Goal: Navigation & Orientation: Find specific page/section

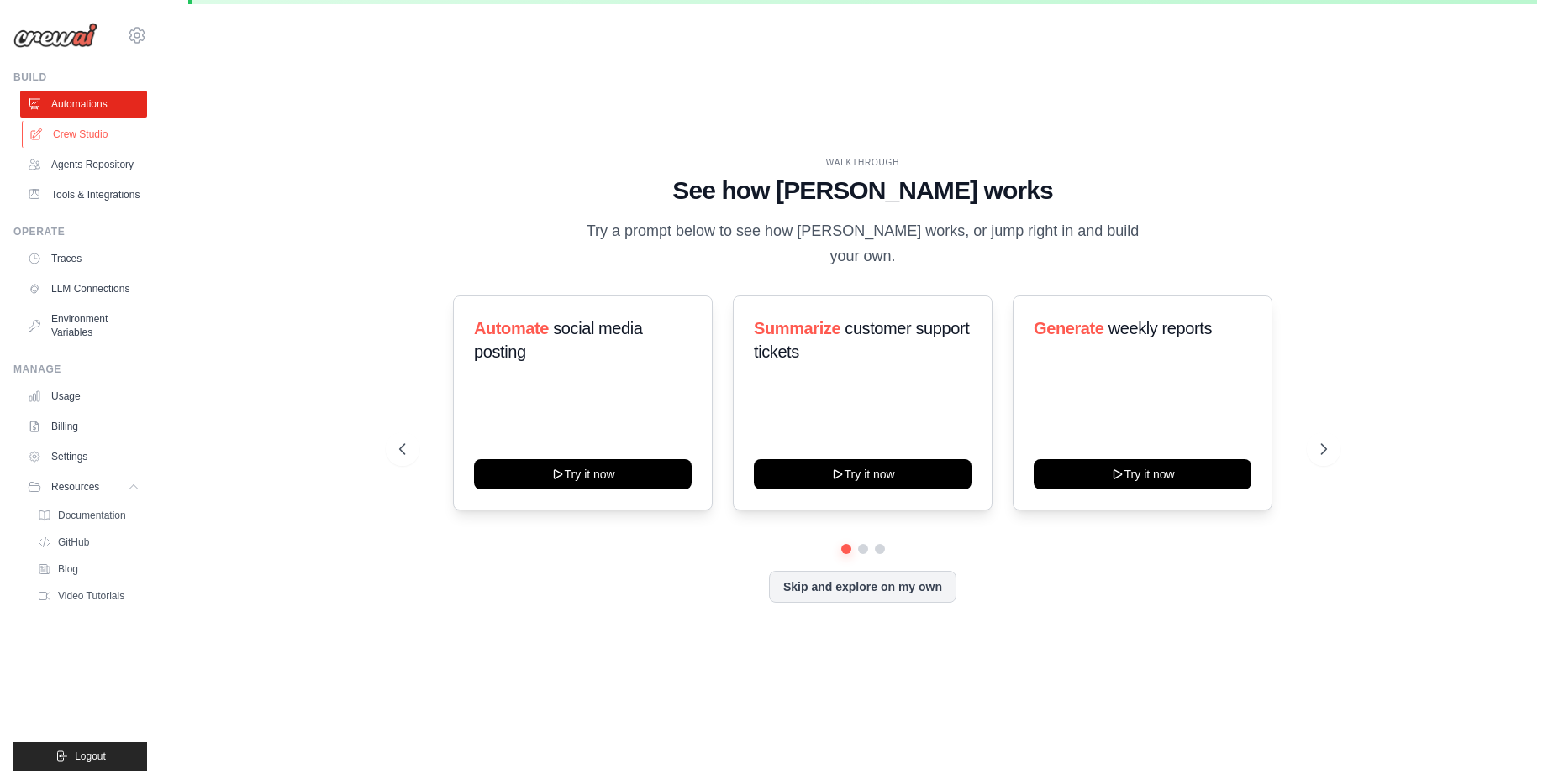
click at [104, 139] on link "Crew Studio" at bounding box center [85, 134] width 127 height 26
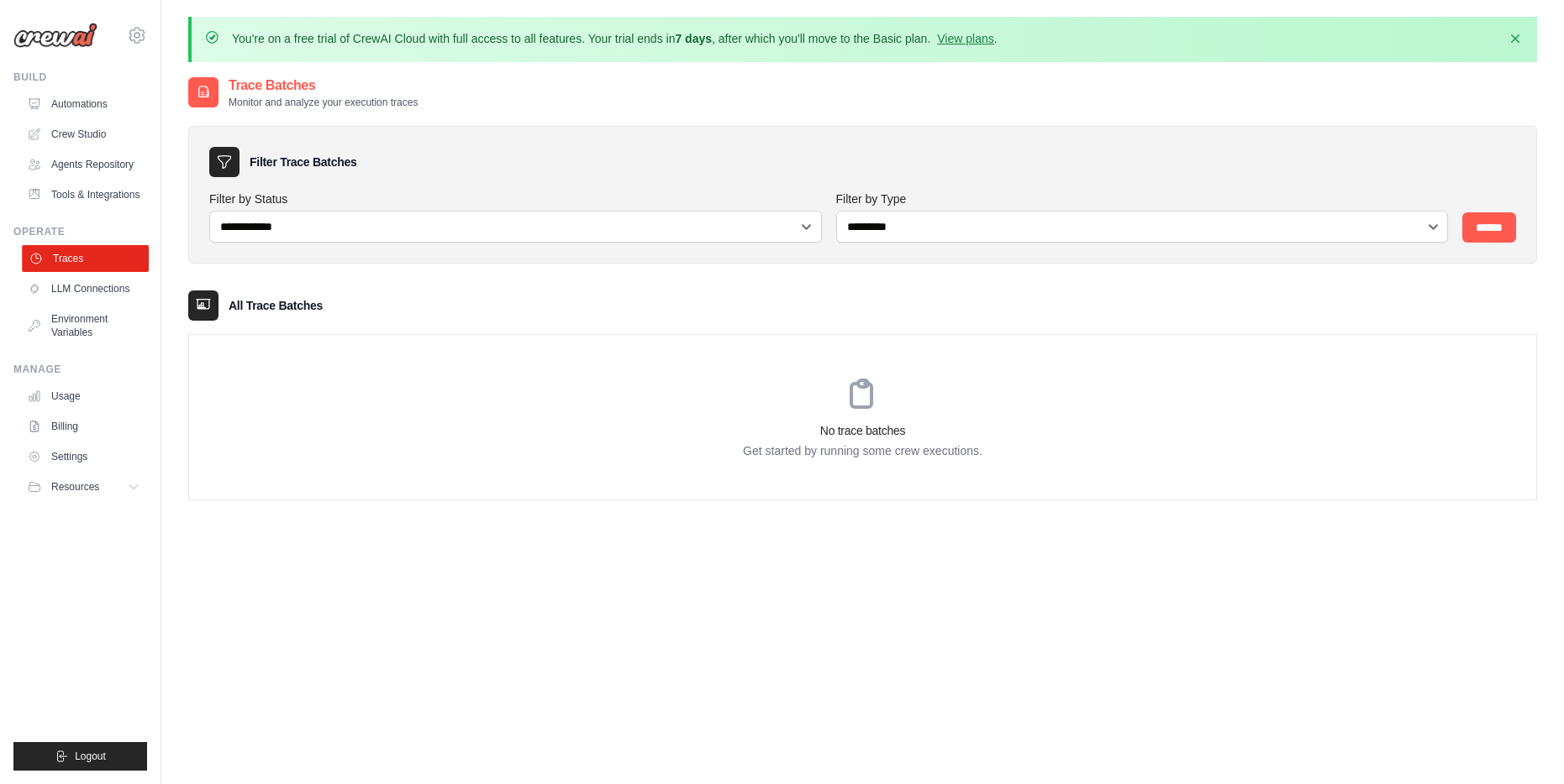
click at [114, 268] on link "Traces" at bounding box center [85, 258] width 127 height 26
drag, startPoint x: 882, startPoint y: 438, endPoint x: 873, endPoint y: 438, distance: 9.0
click at [882, 438] on h3 "No trace batches" at bounding box center [862, 431] width 1347 height 17
